Goal: Task Accomplishment & Management: Manage account settings

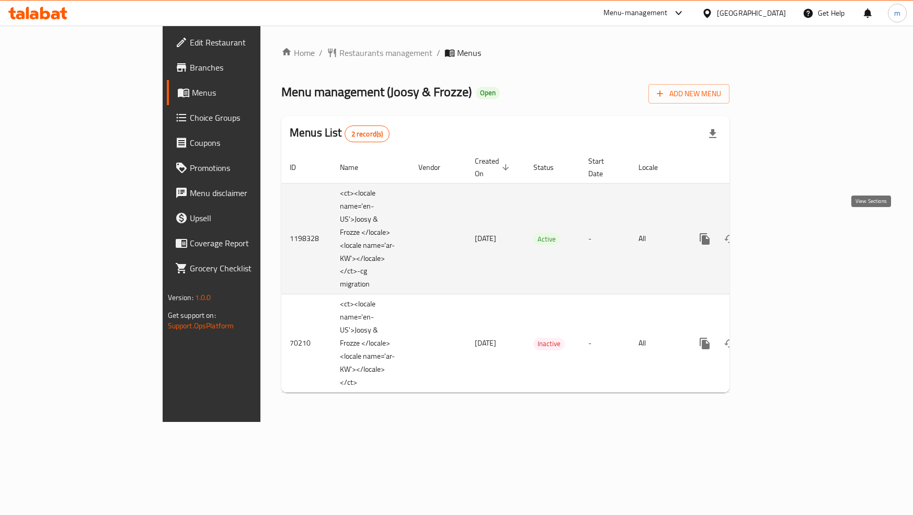
click at [787, 233] on icon "enhanced table" at bounding box center [780, 239] width 13 height 13
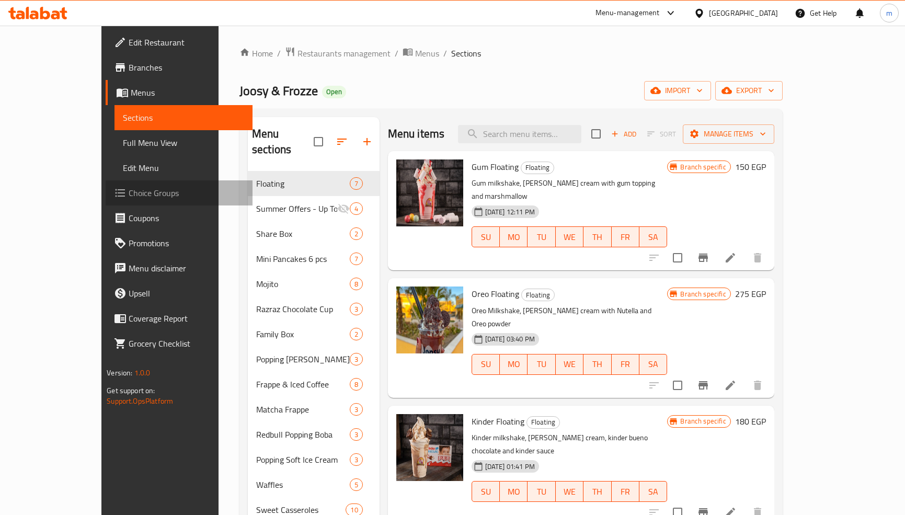
click at [129, 195] on span "Choice Groups" at bounding box center [187, 193] width 116 height 13
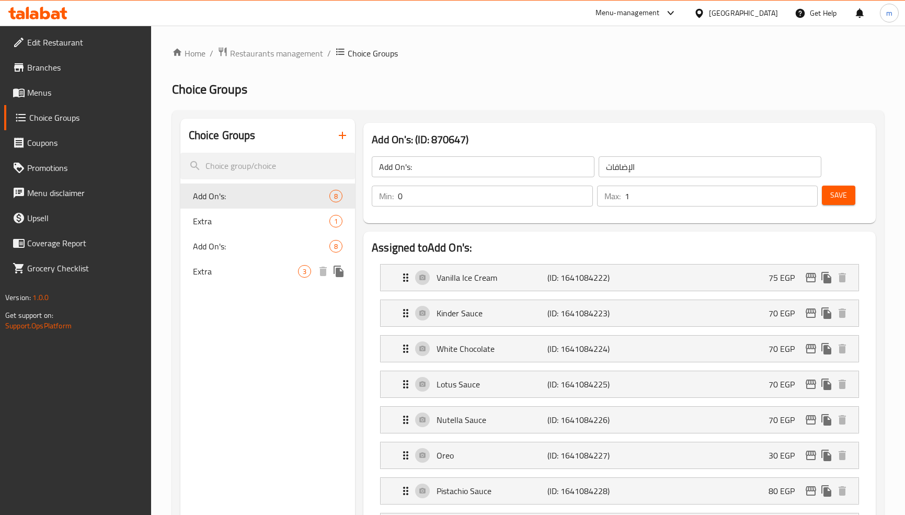
click at [245, 281] on div "Extra 3" at bounding box center [267, 271] width 175 height 25
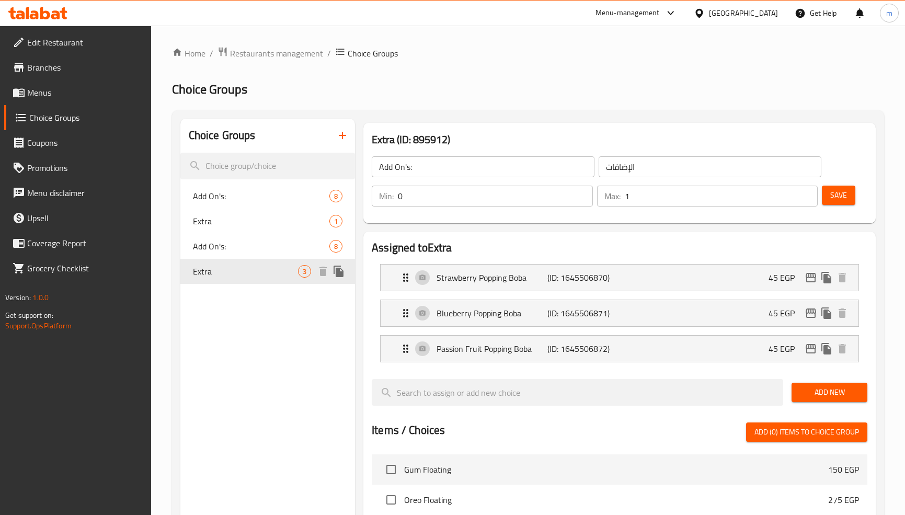
type input "Extra"
type input "الاضافات"
click at [250, 56] on span "Restaurants management" at bounding box center [276, 53] width 93 height 13
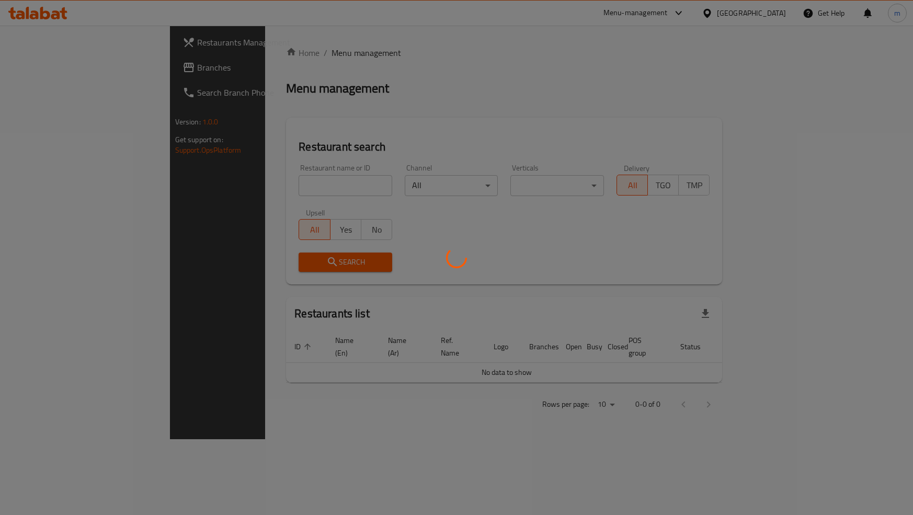
click at [35, 70] on div at bounding box center [456, 257] width 913 height 515
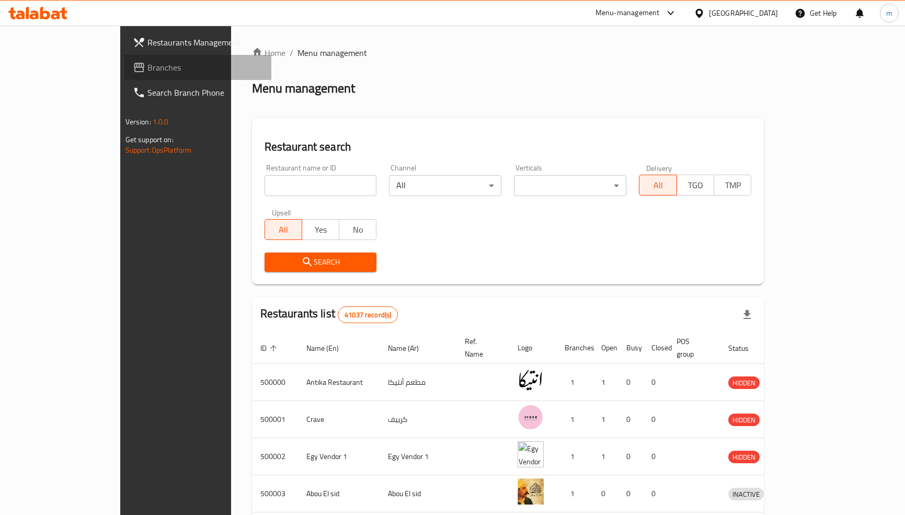
click at [148, 70] on span "Branches" at bounding box center [206, 67] width 116 height 13
